Goal: Use online tool/utility

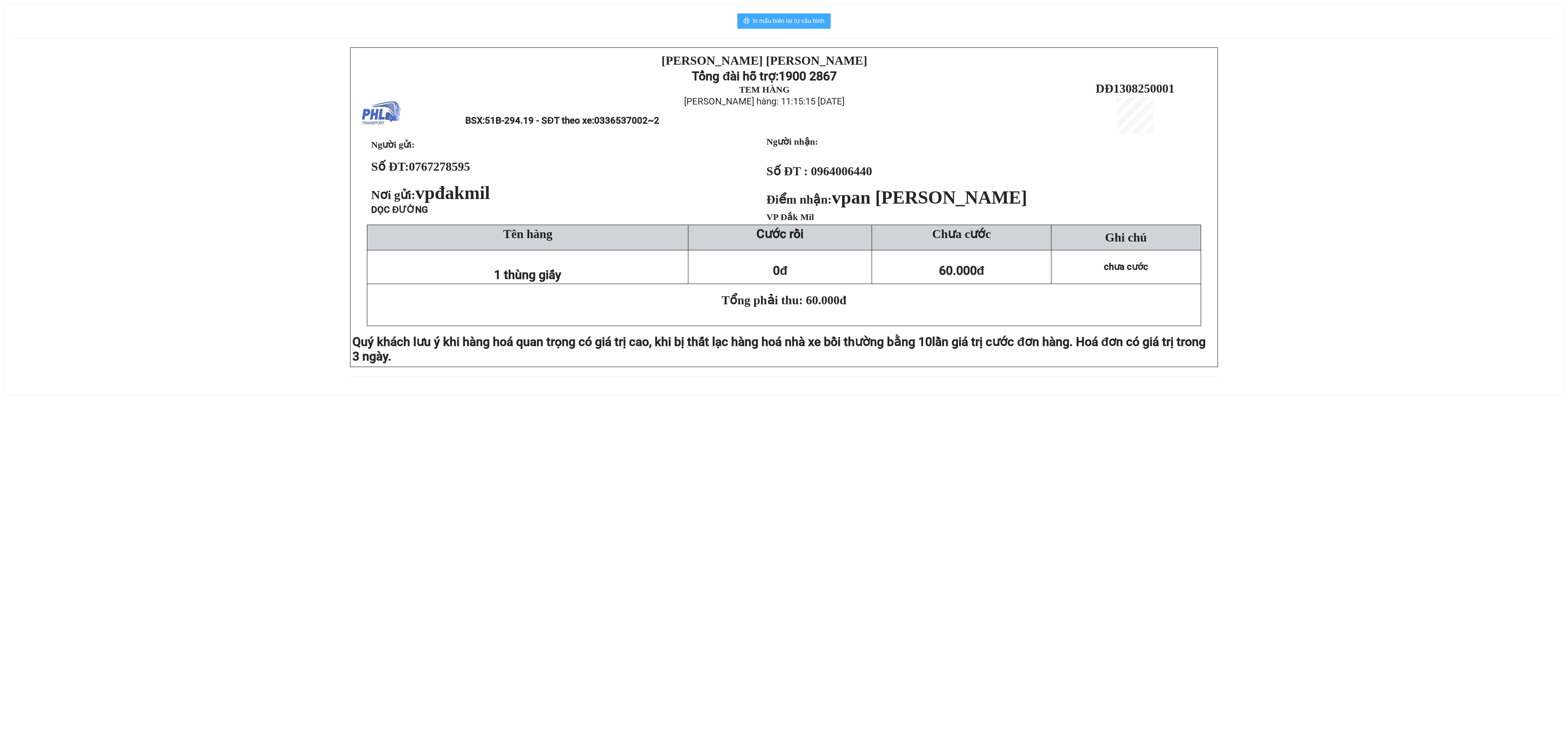
click at [773, 22] on span "In mẫu biên lai tự cấu hình" at bounding box center [789, 21] width 72 height 10
